Goal: Navigation & Orientation: Understand site structure

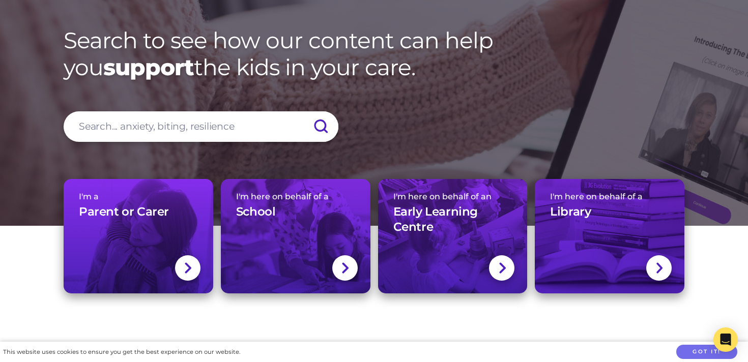
scroll to position [57, 0]
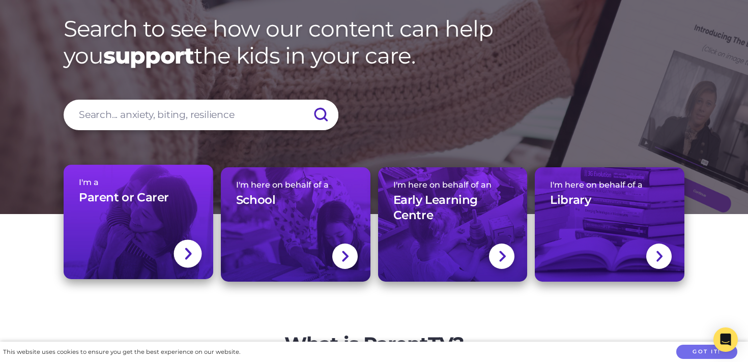
click at [105, 215] on link "I'm a Parent or Carer" at bounding box center [139, 222] width 150 height 114
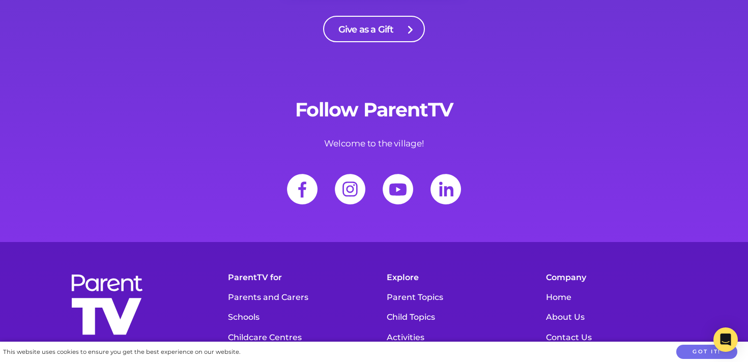
scroll to position [3589, 0]
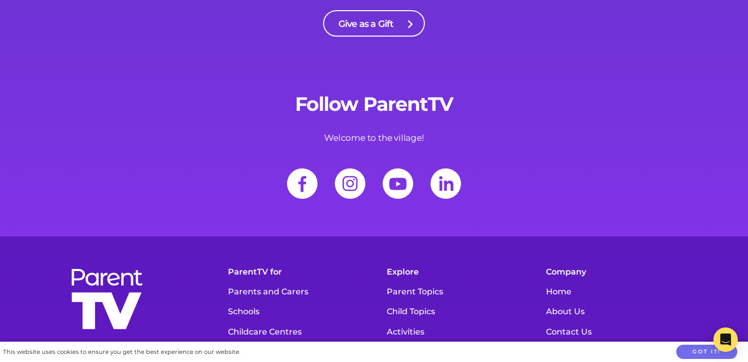
click at [343, 165] on img at bounding box center [350, 184] width 46 height 46
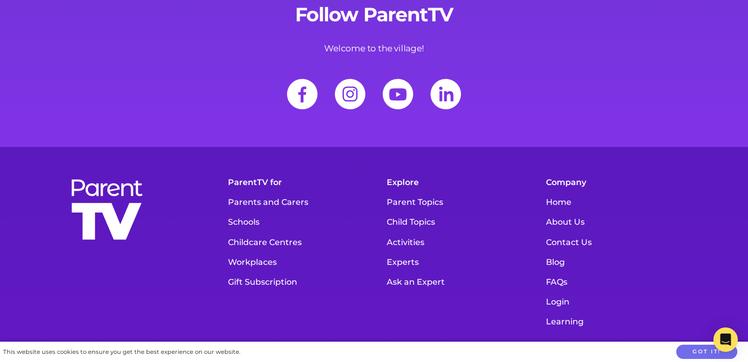
scroll to position [3683, 0]
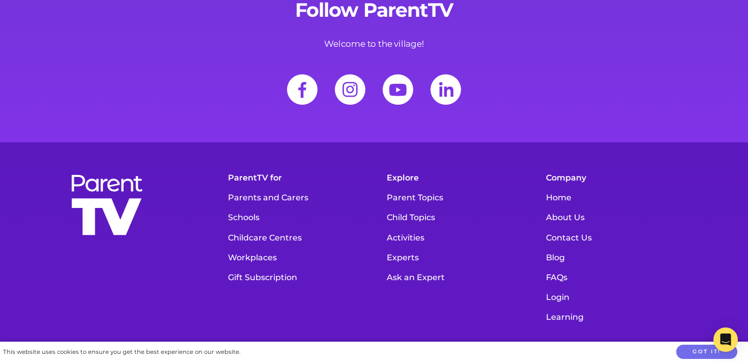
click at [423, 267] on link "Ask an Expert" at bounding box center [453, 277] width 144 height 20
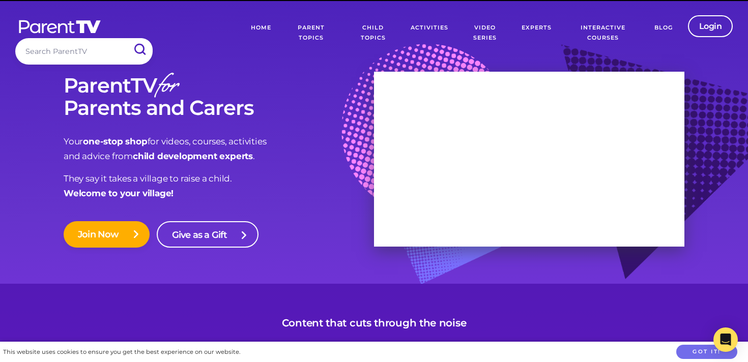
scroll to position [3683, 0]
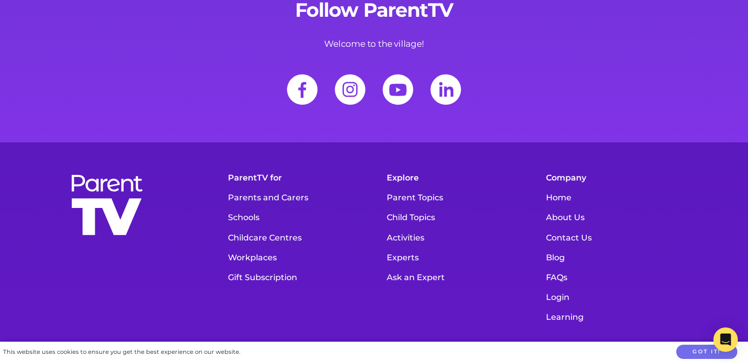
click at [563, 207] on link "About Us" at bounding box center [613, 217] width 144 height 20
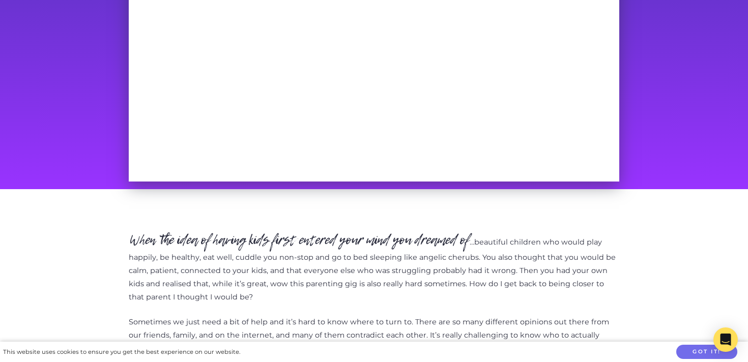
scroll to position [259, 0]
